Goal: Transaction & Acquisition: Purchase product/service

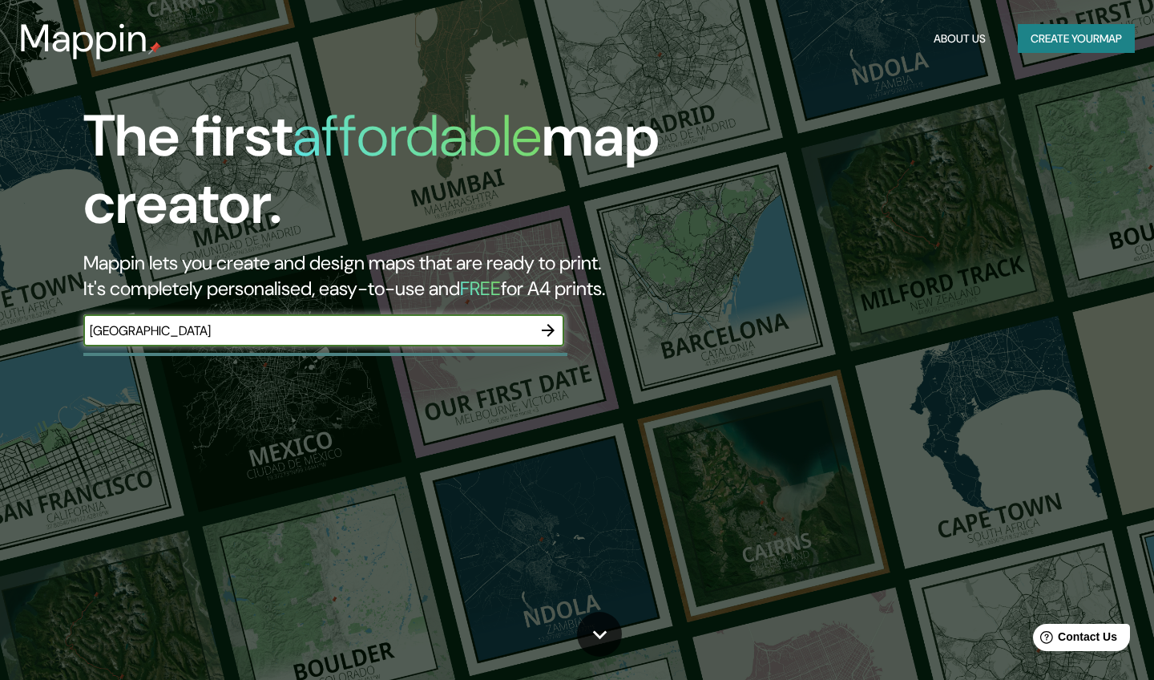
type input "[GEOGRAPHIC_DATA]"
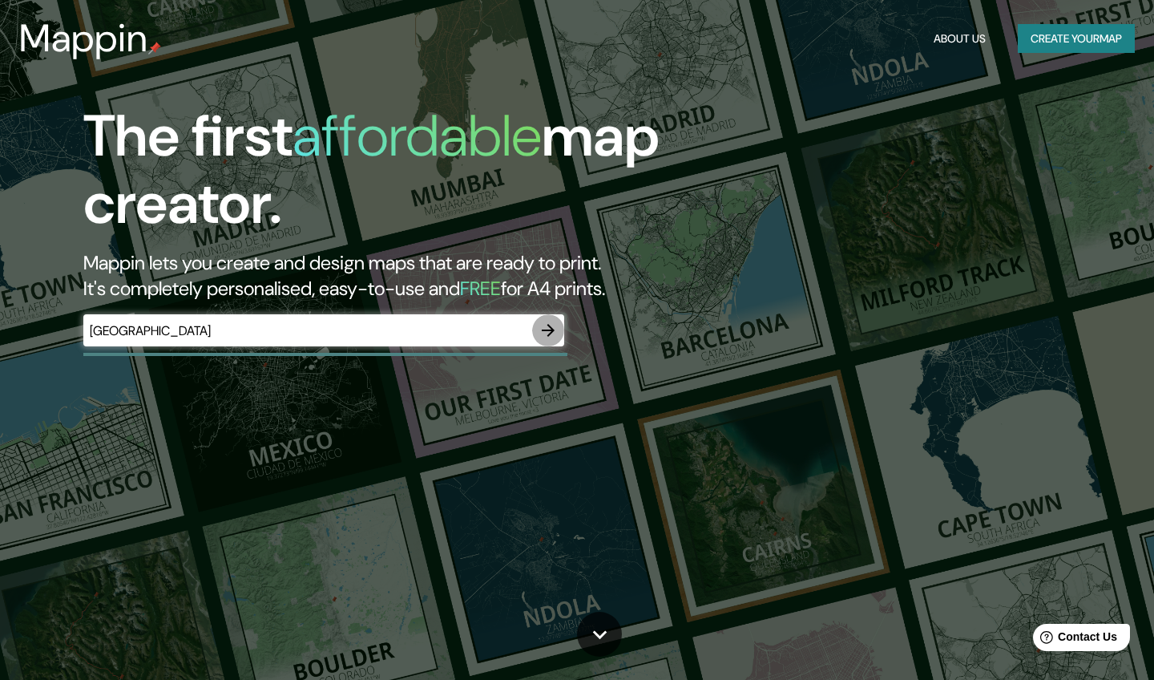
click at [541, 330] on icon "button" at bounding box center [548, 330] width 19 height 19
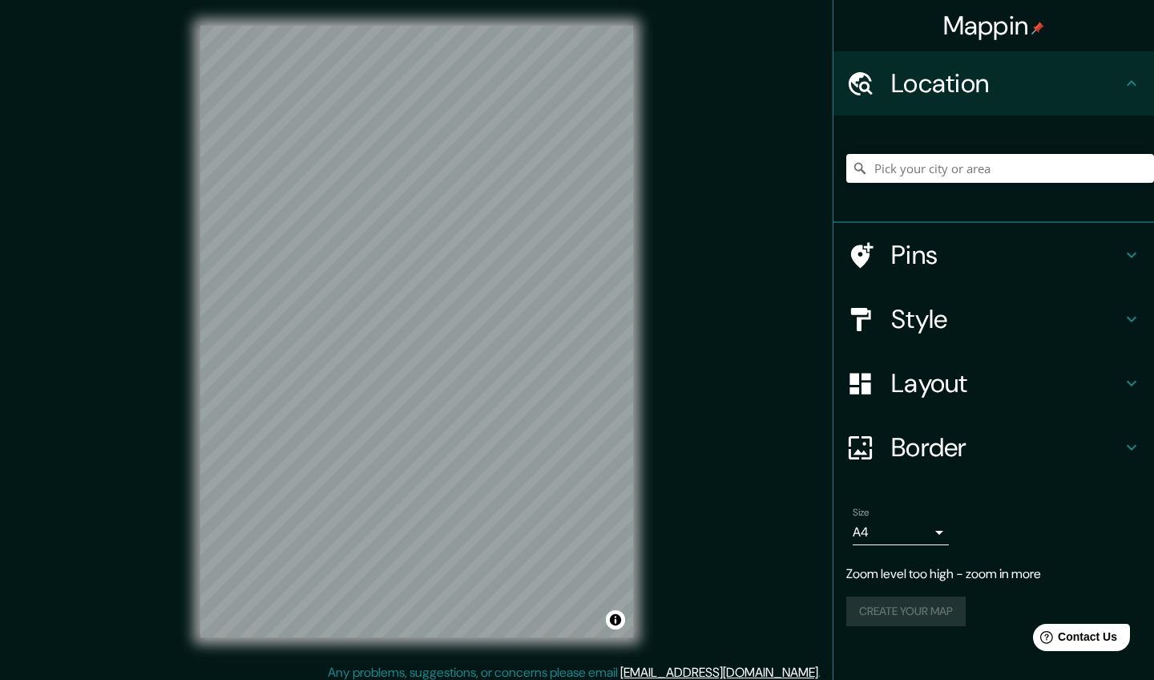
click at [1019, 151] on div at bounding box center [1000, 168] width 308 height 80
click at [983, 172] on input "Pick your city or area" at bounding box center [1000, 168] width 308 height 29
type input "[GEOGRAPHIC_DATA]"
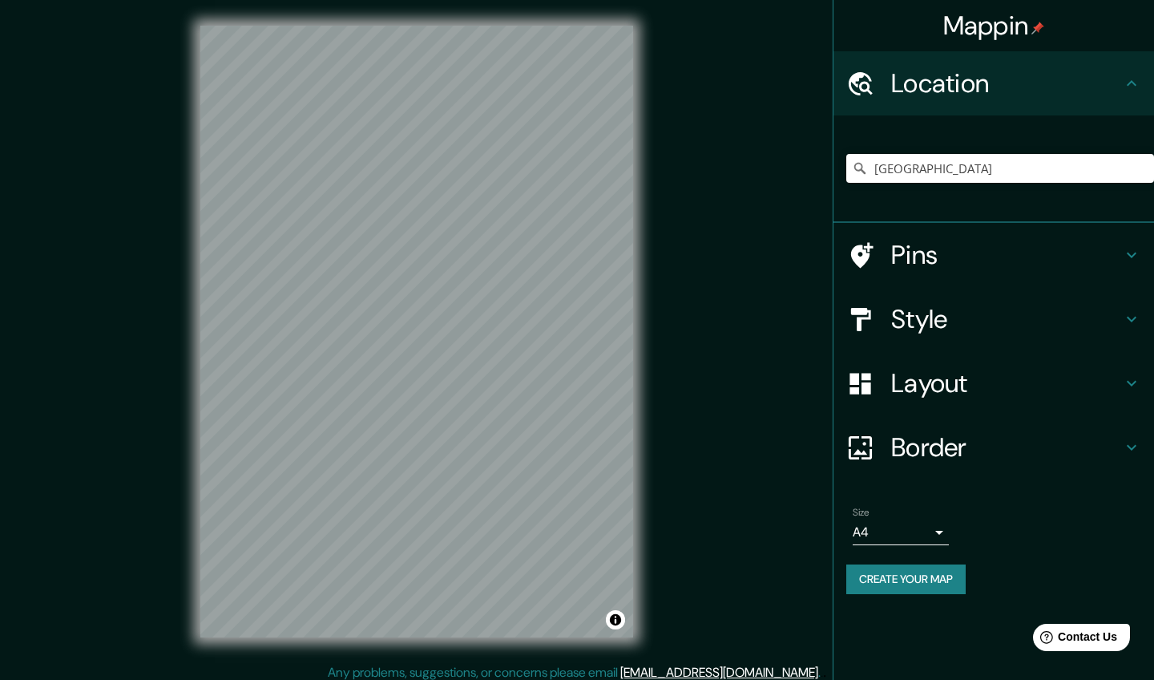
click at [927, 248] on h4 "Pins" at bounding box center [1006, 255] width 231 height 32
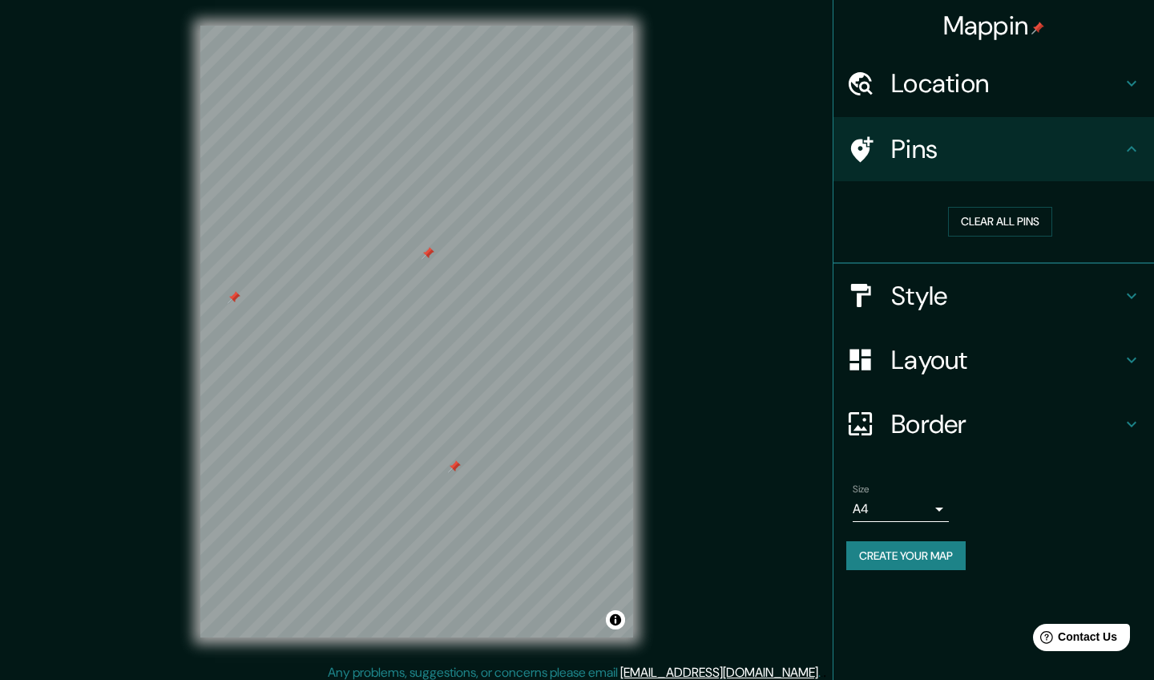
click at [932, 299] on h4 "Style" at bounding box center [1006, 296] width 231 height 32
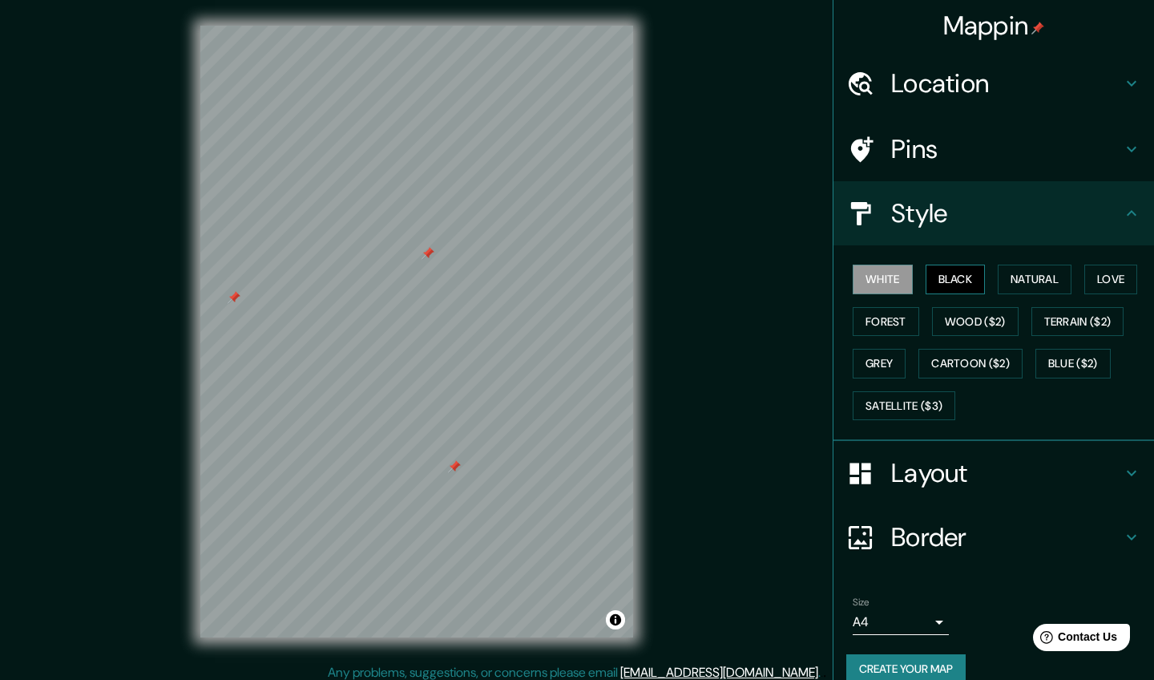
click at [959, 276] on button "Black" at bounding box center [956, 279] width 60 height 30
click at [1024, 277] on button "Natural" at bounding box center [1035, 279] width 74 height 30
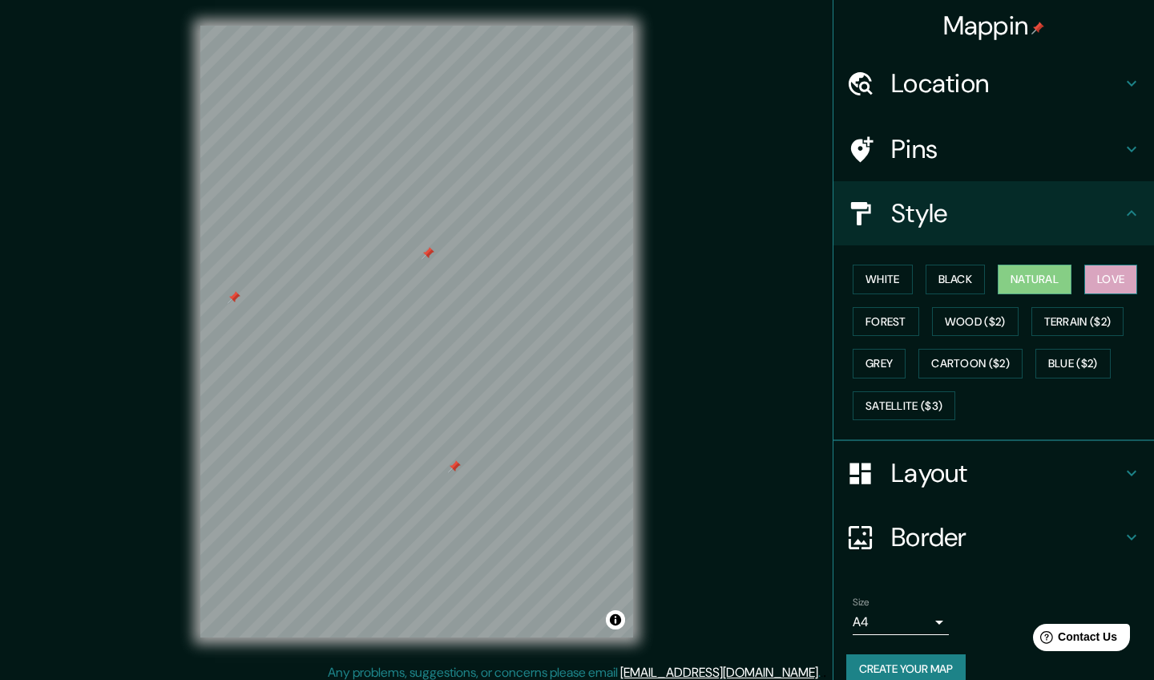
click at [1116, 273] on button "Love" at bounding box center [1110, 279] width 53 height 30
click at [890, 315] on button "Forest" at bounding box center [886, 322] width 67 height 30
click at [1044, 267] on button "Natural" at bounding box center [1035, 279] width 74 height 30
click at [880, 534] on div at bounding box center [868, 537] width 45 height 28
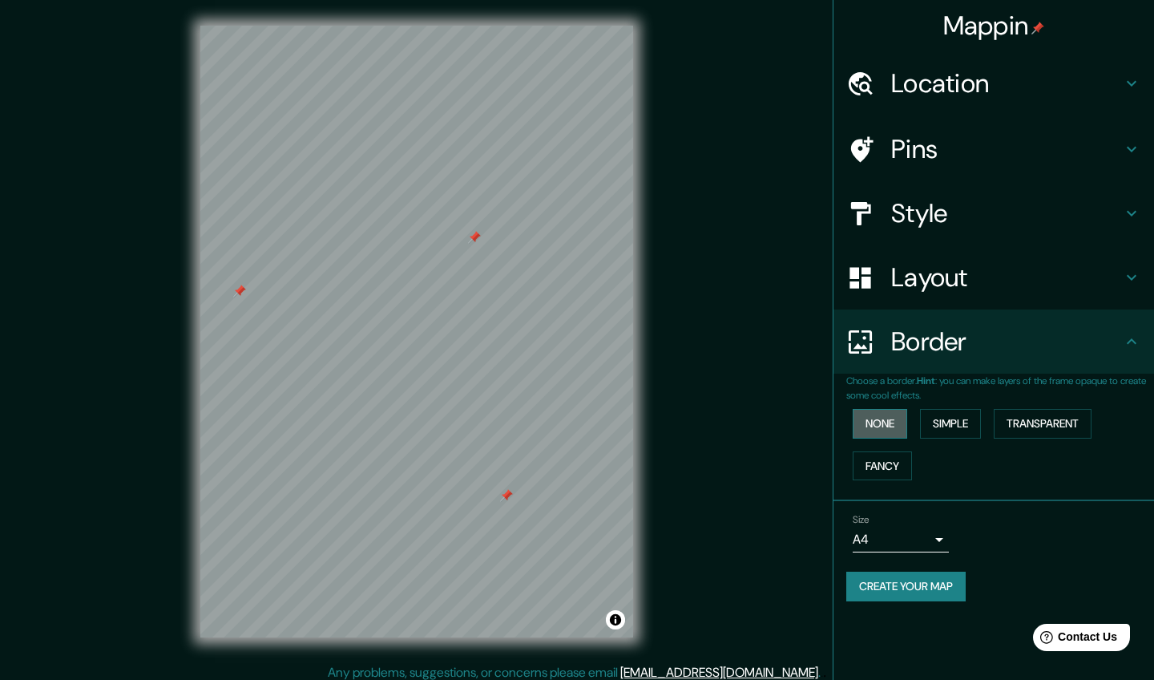
click at [886, 425] on button "None" at bounding box center [880, 424] width 55 height 30
click at [963, 422] on button "Simple" at bounding box center [950, 424] width 61 height 30
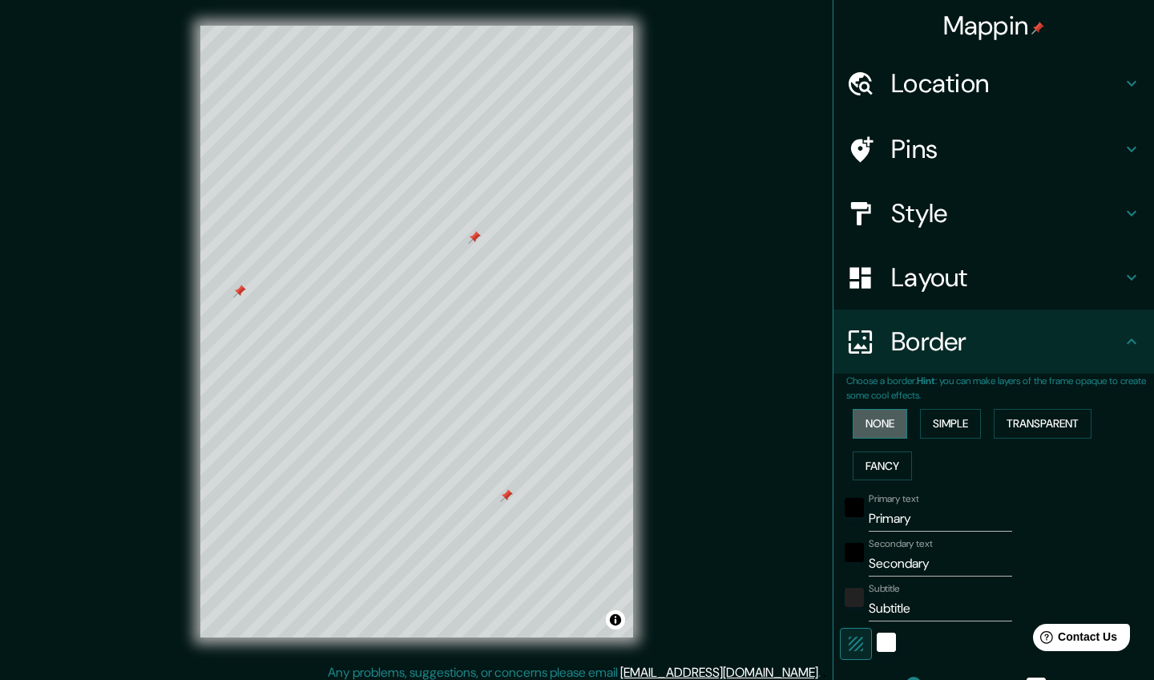
click at [888, 418] on button "None" at bounding box center [880, 424] width 55 height 30
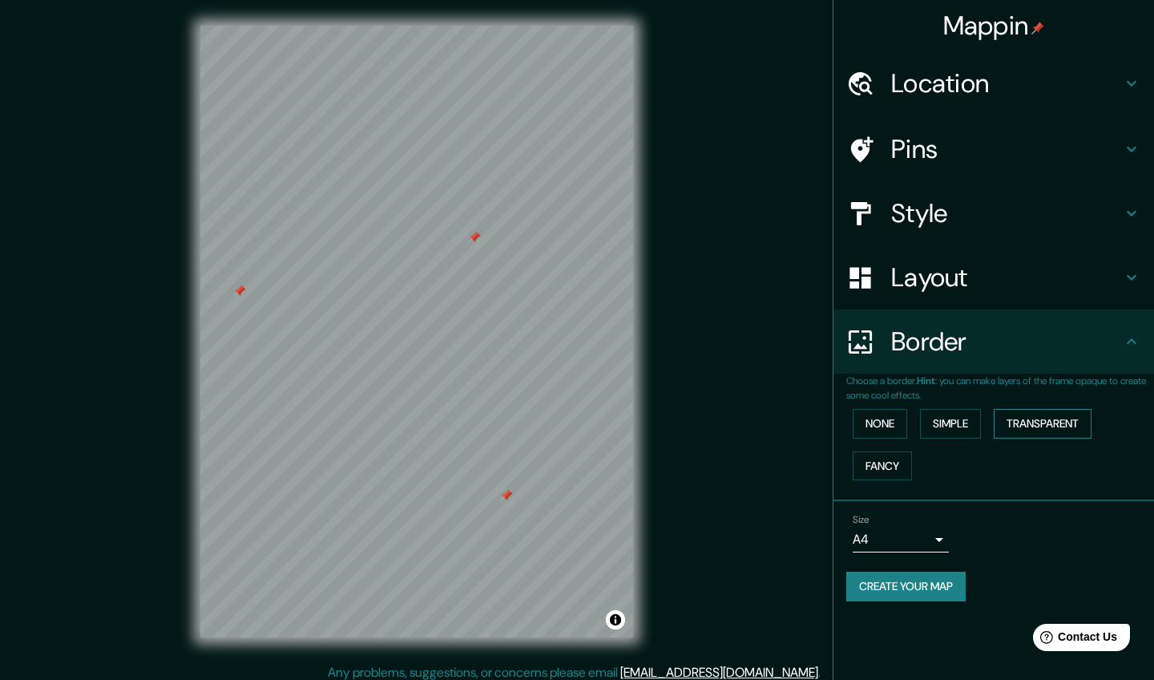
click at [1066, 424] on button "Transparent" at bounding box center [1043, 424] width 98 height 30
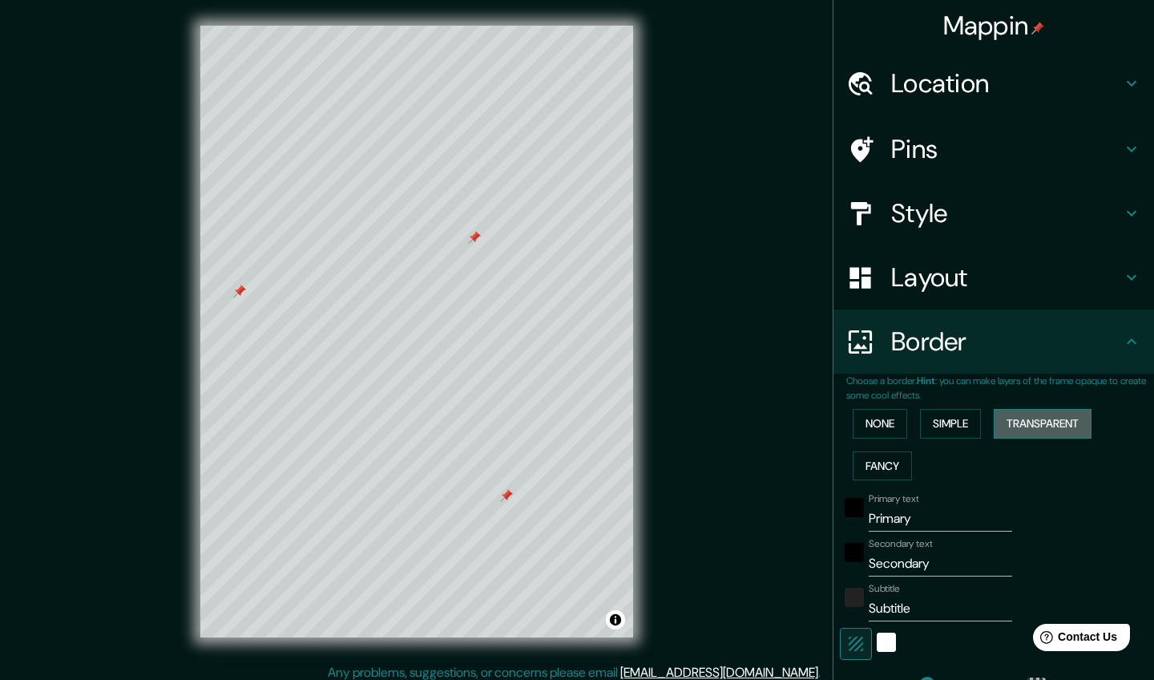
click at [1066, 424] on button "Transparent" at bounding box center [1043, 424] width 98 height 30
type input "259"
type input "43"
click at [896, 455] on button "Fancy" at bounding box center [882, 466] width 59 height 30
click at [893, 410] on button "None" at bounding box center [880, 424] width 55 height 30
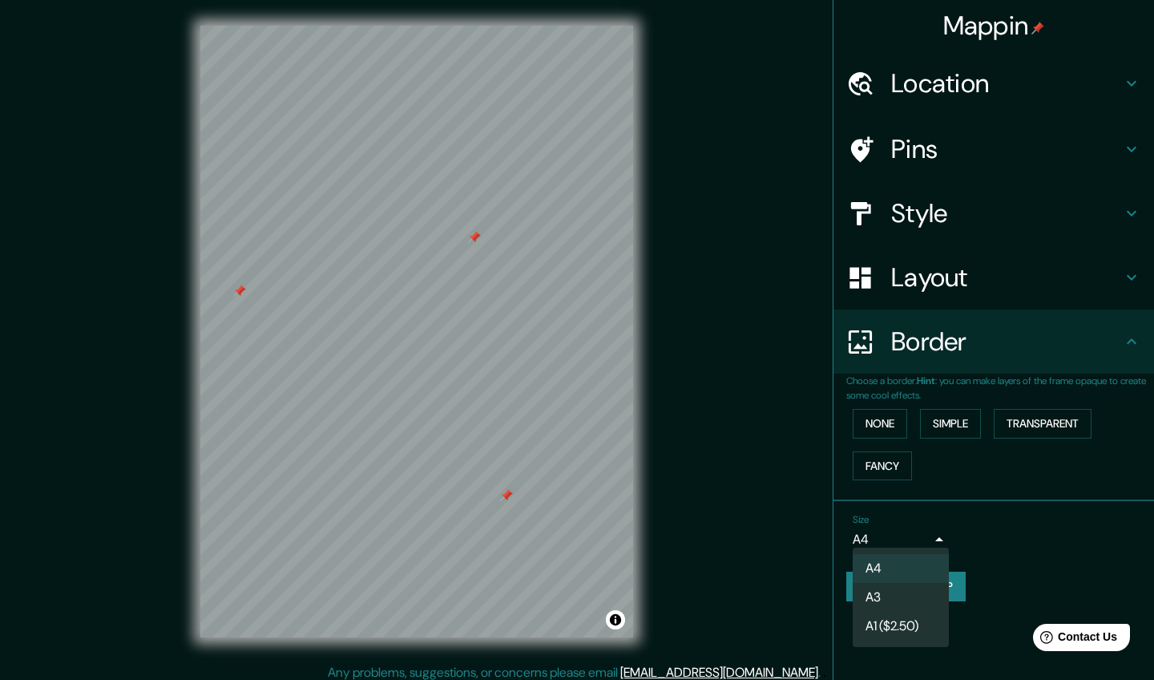
click at [938, 530] on body "Mappin Location [GEOGRAPHIC_DATA] Pins Style Layout Border Choose a border. Hin…" at bounding box center [577, 340] width 1154 height 680
click at [897, 593] on li "A3" at bounding box center [901, 597] width 96 height 29
click at [945, 535] on body "Mappin Location [GEOGRAPHIC_DATA] Pins Style Layout Border Choose a border. Hin…" at bounding box center [577, 340] width 1154 height 680
click at [904, 569] on li "A4" at bounding box center [901, 568] width 96 height 29
type input "single"
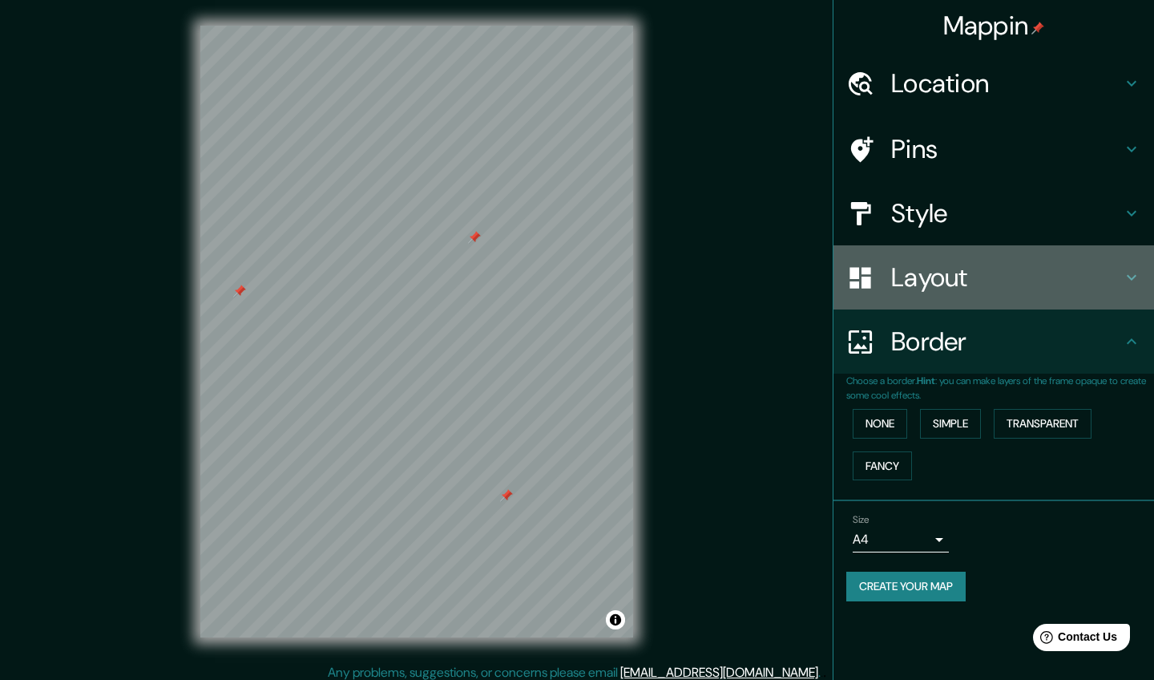
click at [943, 292] on div "Layout" at bounding box center [994, 277] width 321 height 64
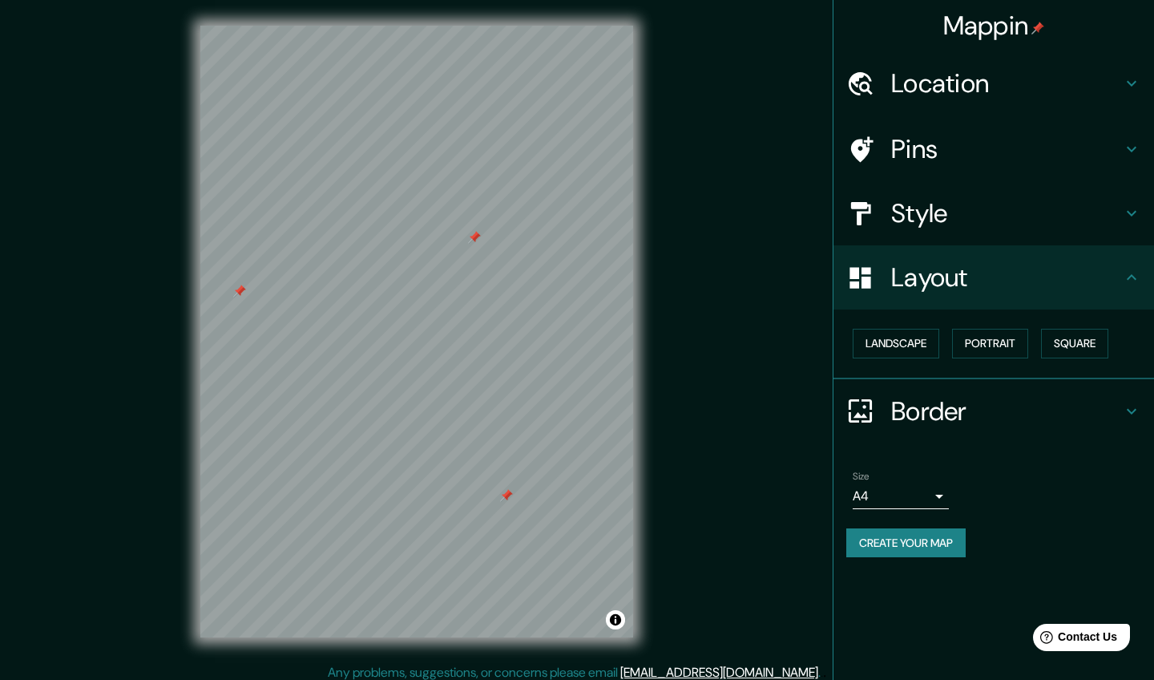
click at [928, 202] on h4 "Style" at bounding box center [1006, 213] width 231 height 32
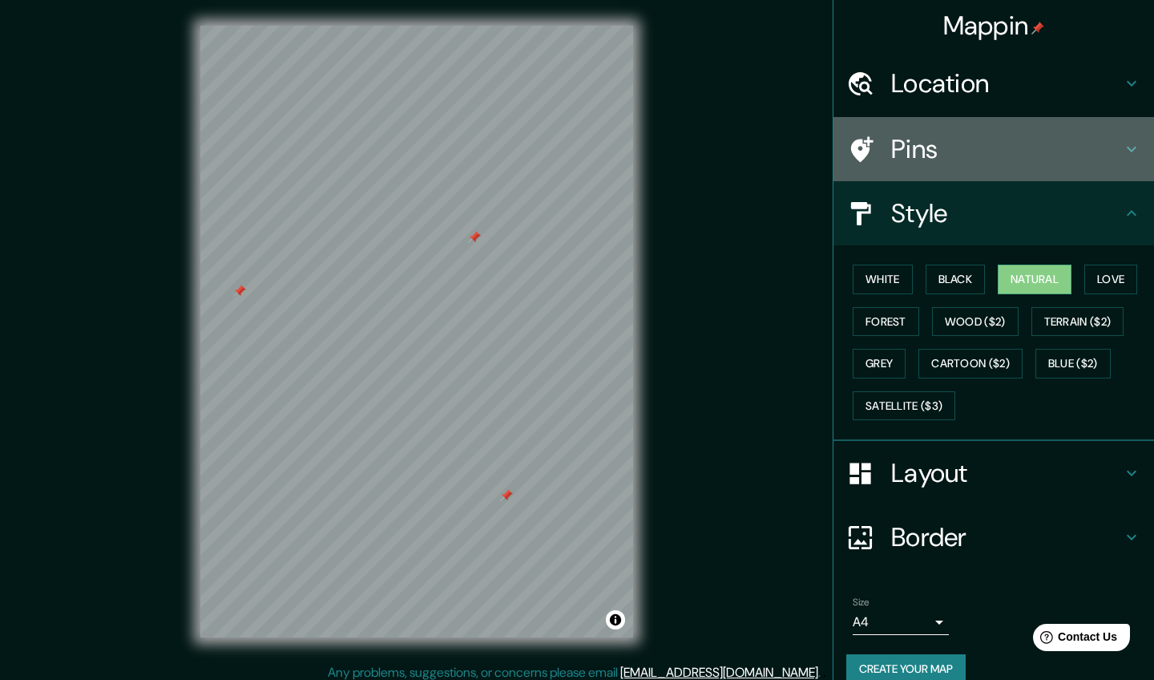
click at [937, 154] on h4 "Pins" at bounding box center [1006, 149] width 231 height 32
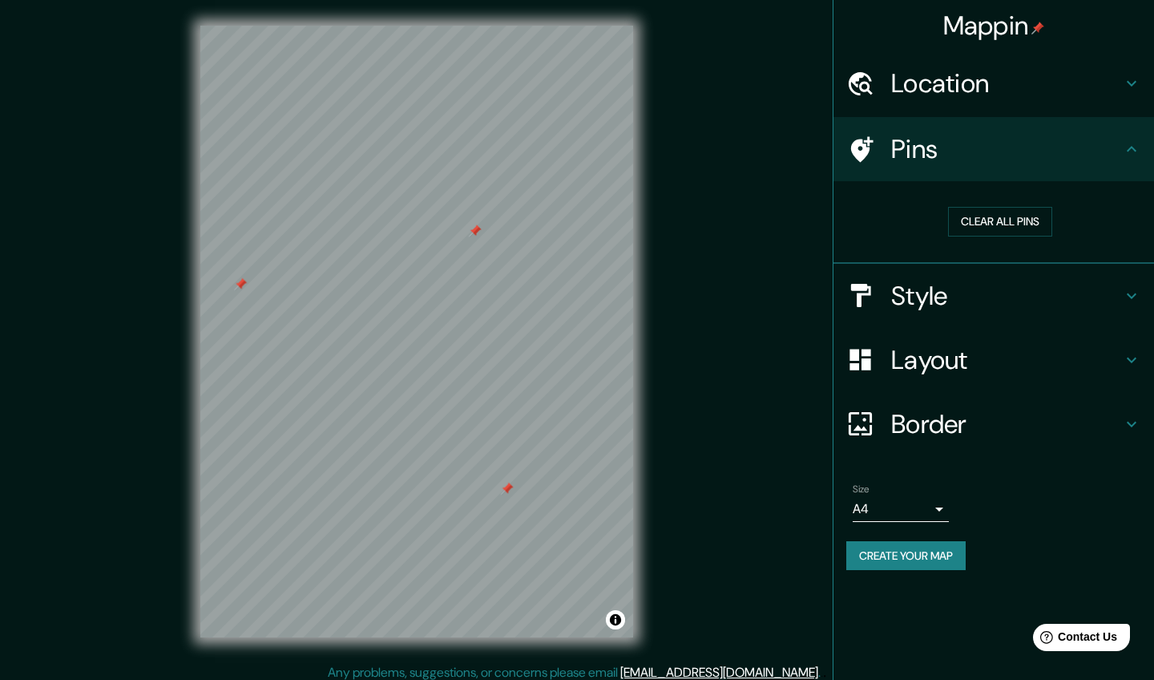
click at [477, 229] on div at bounding box center [475, 230] width 13 height 13
click at [902, 554] on button "Create your map" at bounding box center [905, 556] width 119 height 30
click at [906, 553] on button "Create your map" at bounding box center [905, 556] width 119 height 30
